Goal: Navigation & Orientation: Find specific page/section

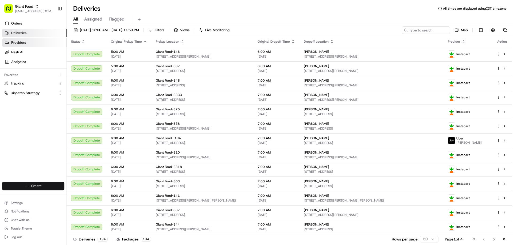
click at [22, 43] on span "Providers" at bounding box center [18, 42] width 15 height 5
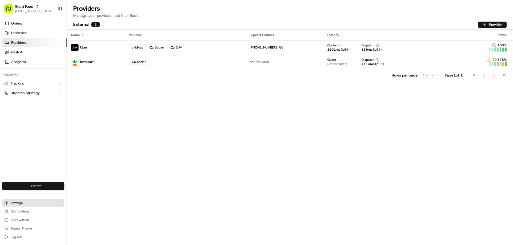
click at [17, 206] on button "Settings" at bounding box center [33, 202] width 62 height 7
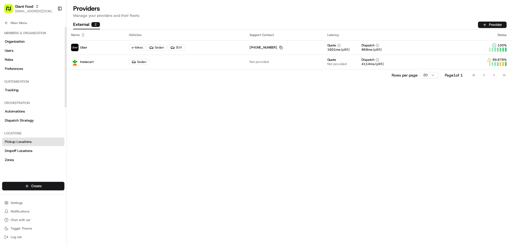
click at [17, 142] on span "Pickup Locations" at bounding box center [18, 142] width 27 height 5
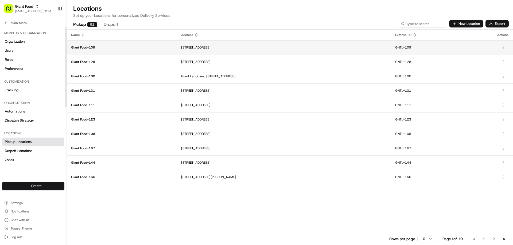
click at [80, 48] on p "Giant Food-109" at bounding box center [121, 47] width 101 height 4
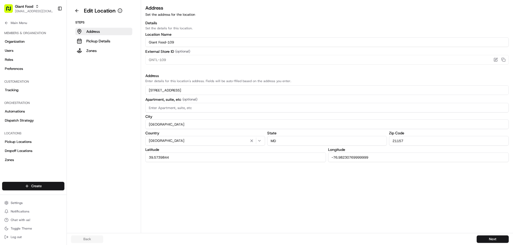
click at [94, 60] on aside "Edit Location Steps Address Pickup Details Zones" at bounding box center [104, 116] width 74 height 233
click at [91, 52] on p "Zones" at bounding box center [91, 50] width 10 height 5
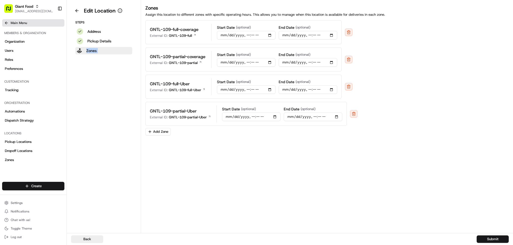
click at [10, 24] on button "Main Menu" at bounding box center [33, 22] width 62 height 7
